Goal: Register for event/course

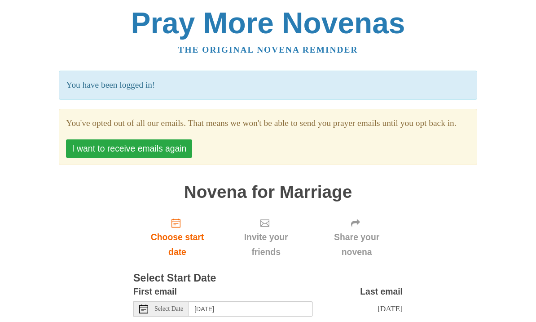
click at [76, 158] on button "I want to receive emails again" at bounding box center [129, 148] width 126 height 18
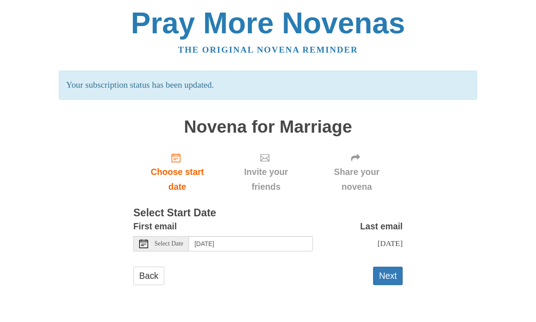
click at [149, 247] on div "Select Date" at bounding box center [161, 243] width 56 height 15
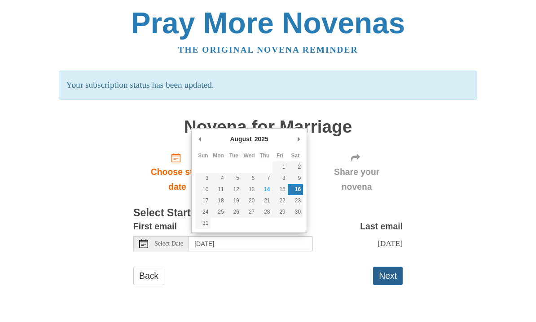
click at [394, 276] on button "Next" at bounding box center [388, 275] width 30 height 18
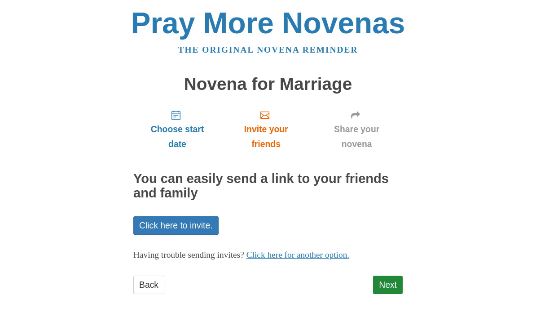
click at [367, 134] on span "Share your novena" at bounding box center [357, 137] width 74 height 30
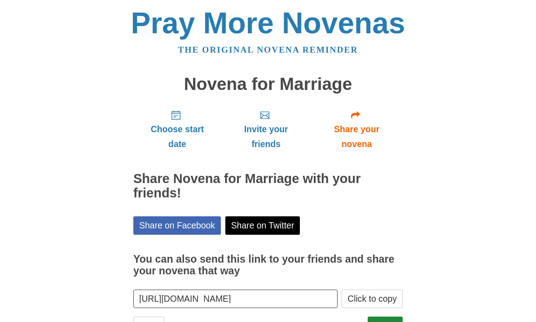
scroll to position [4, 0]
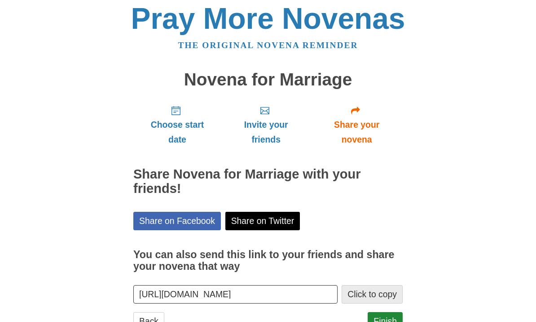
click at [385, 288] on button "Click to copy" at bounding box center [372, 294] width 61 height 18
click at [390, 318] on link "Finish" at bounding box center [385, 321] width 35 height 18
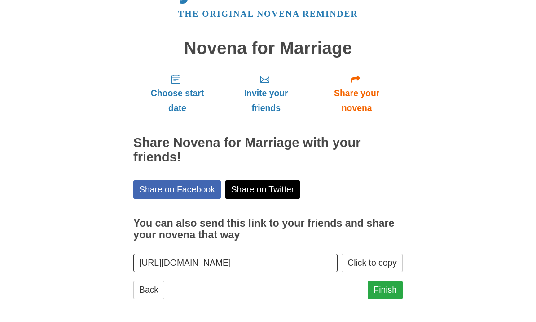
scroll to position [0, 0]
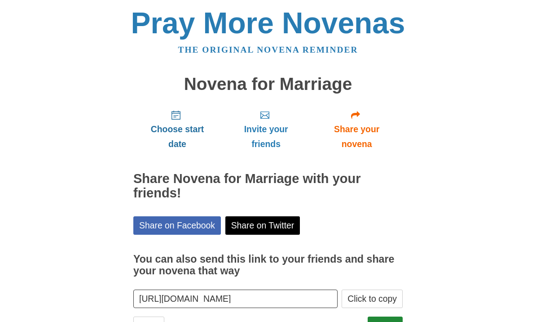
click at [174, 128] on span "Choose start date" at bounding box center [177, 137] width 70 height 30
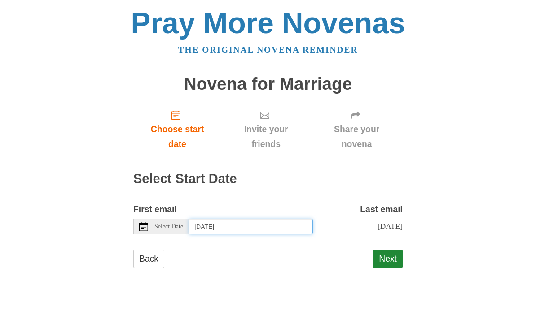
click at [209, 221] on input "[DATE]" at bounding box center [251, 226] width 124 height 15
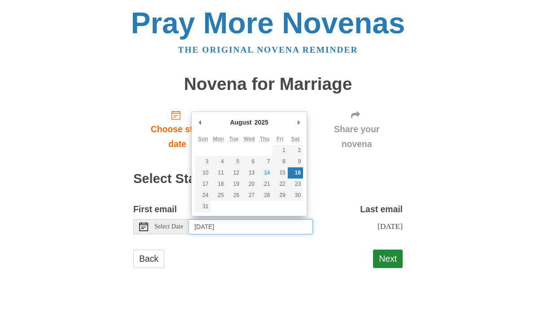
type input "[DATE]"
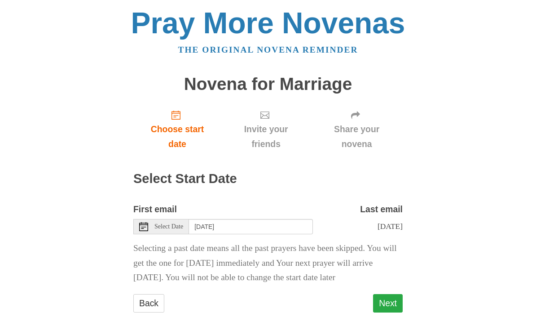
click at [393, 304] on button "Next" at bounding box center [388, 303] width 30 height 18
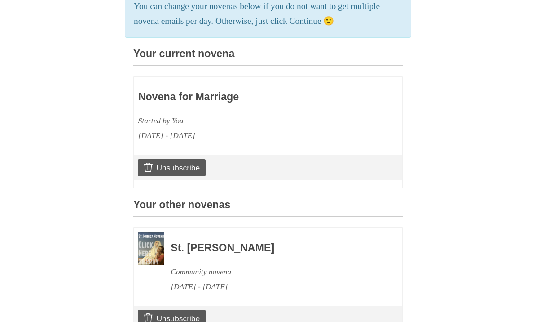
scroll to position [236, 0]
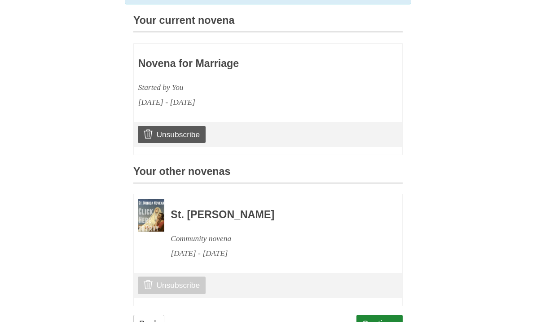
click at [150, 282] on icon at bounding box center [148, 284] width 9 height 9
